Goal: Information Seeking & Learning: Learn about a topic

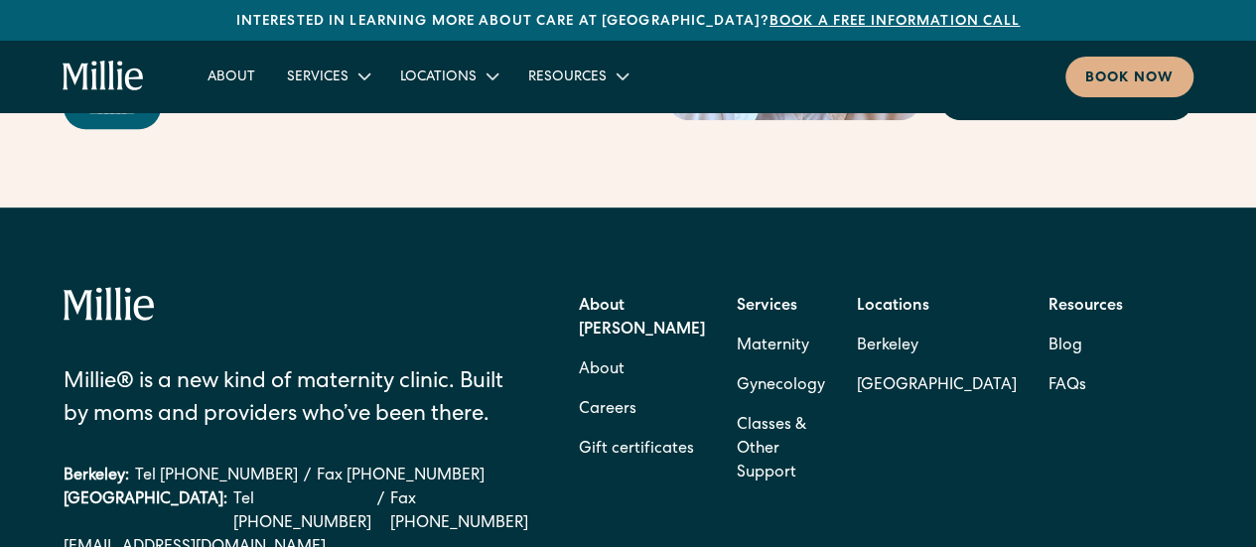
scroll to position [7951, 0]
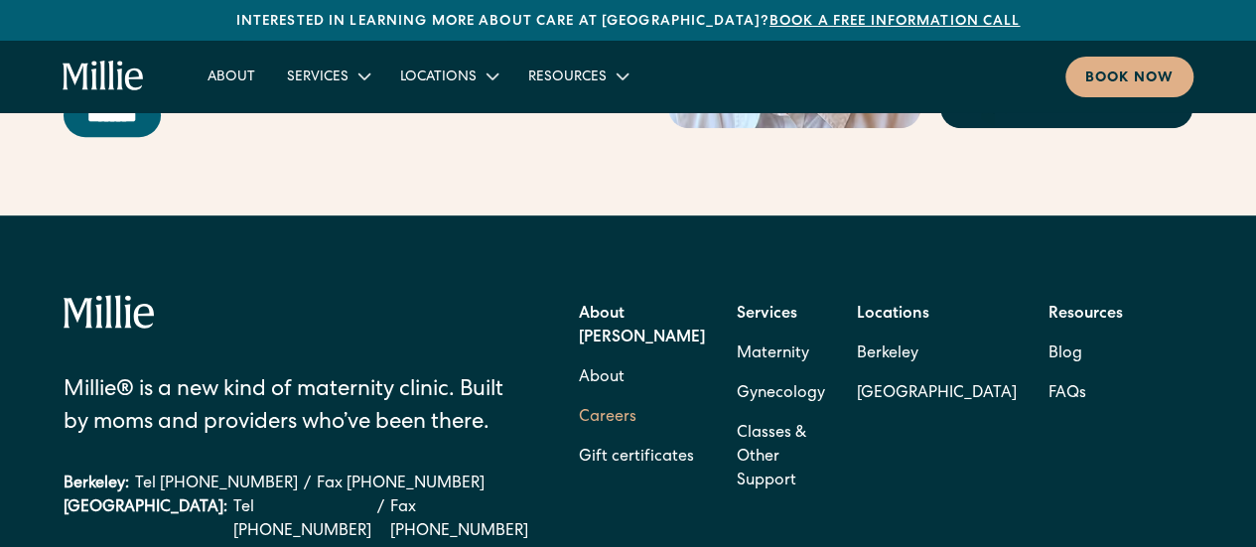
click at [600, 398] on link "Careers" at bounding box center [608, 418] width 58 height 40
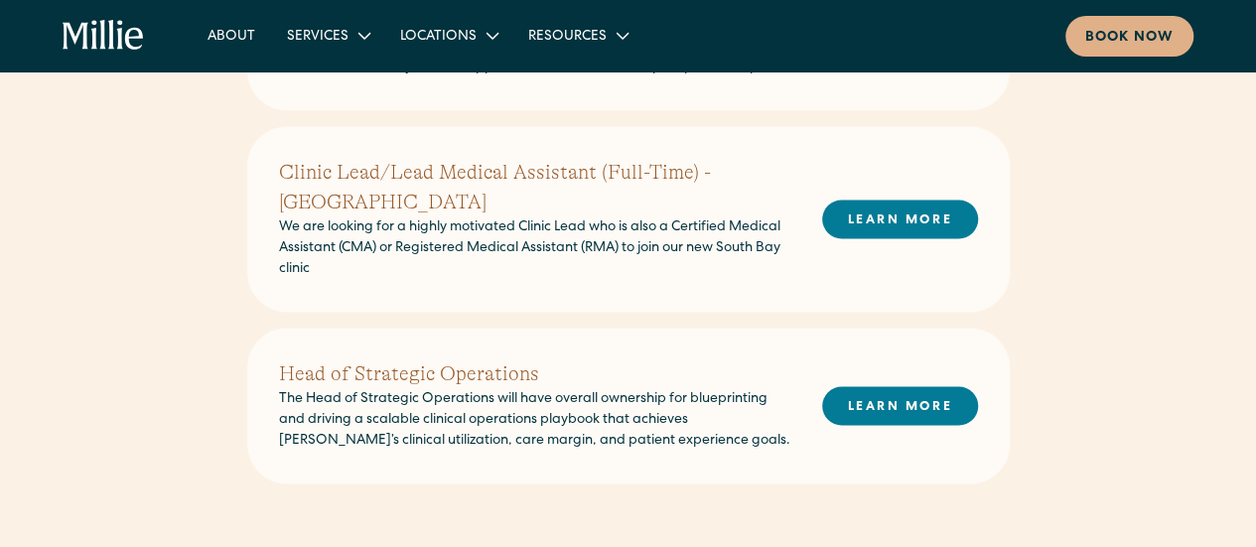
scroll to position [1296, 0]
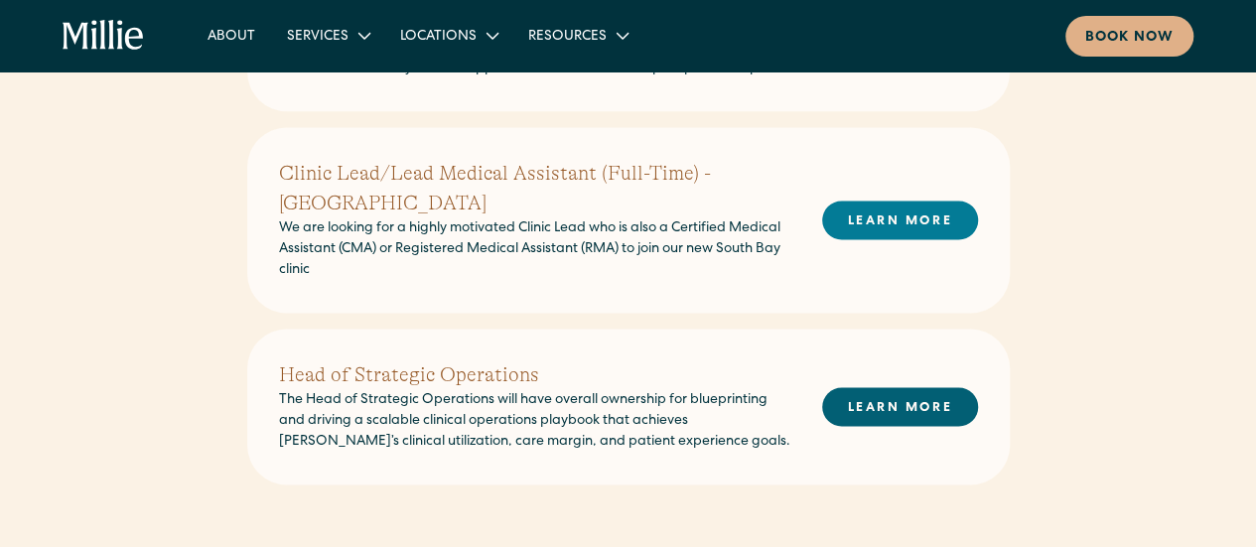
click at [880, 387] on link "LEARN MORE" at bounding box center [900, 406] width 156 height 39
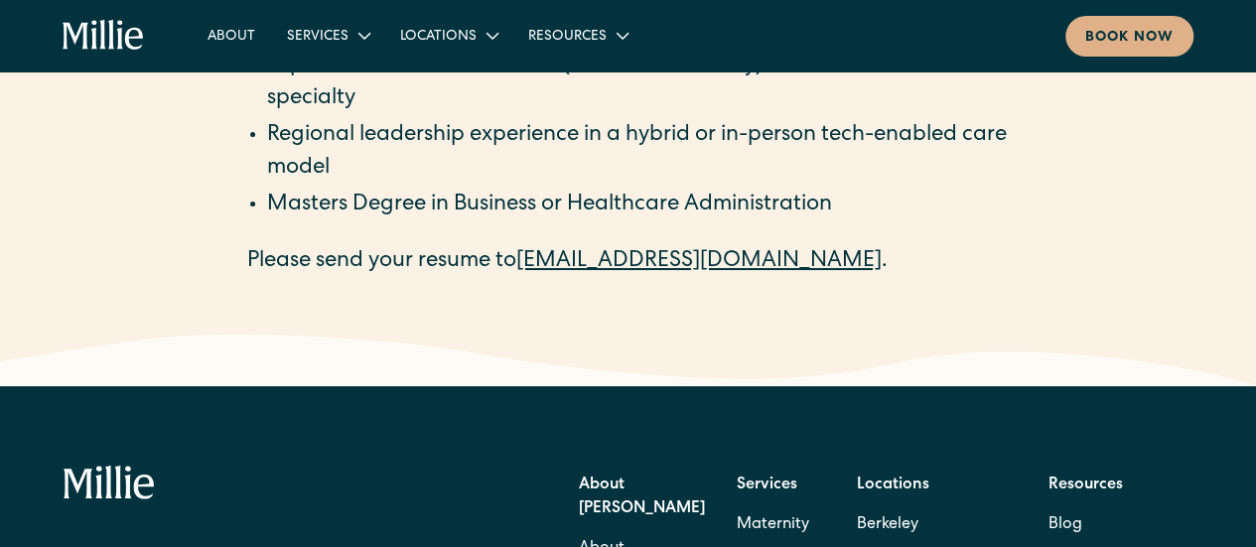
scroll to position [3740, 0]
